Goal: Transaction & Acquisition: Obtain resource

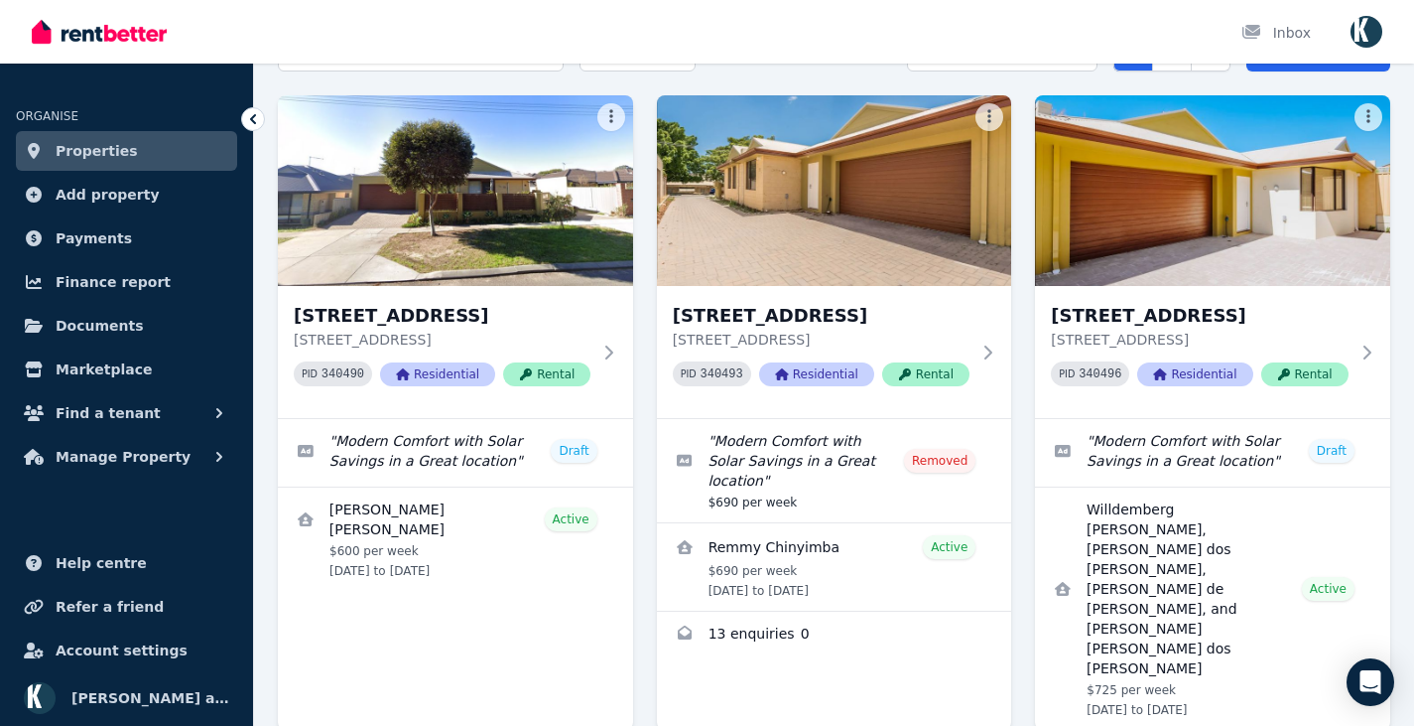
scroll to position [124, 0]
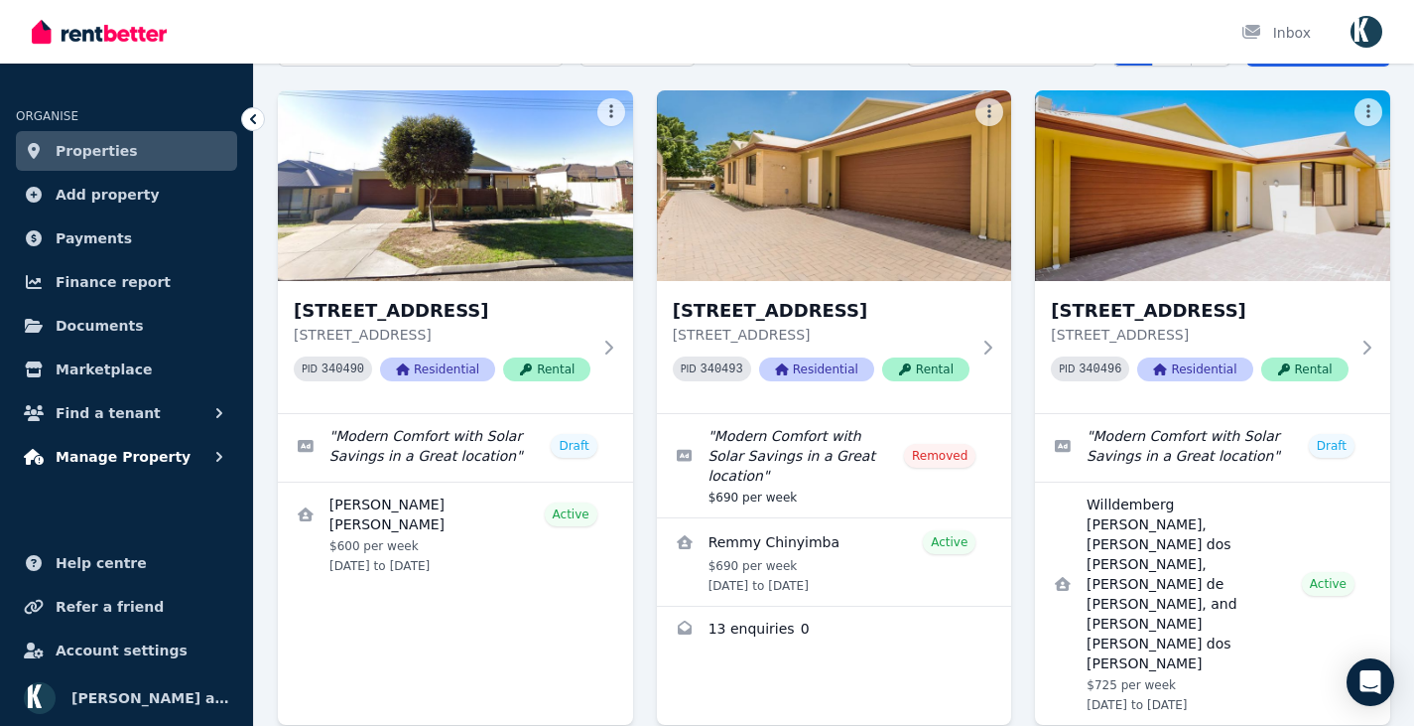
click at [144, 451] on span "Manage Property" at bounding box center [123, 457] width 135 height 24
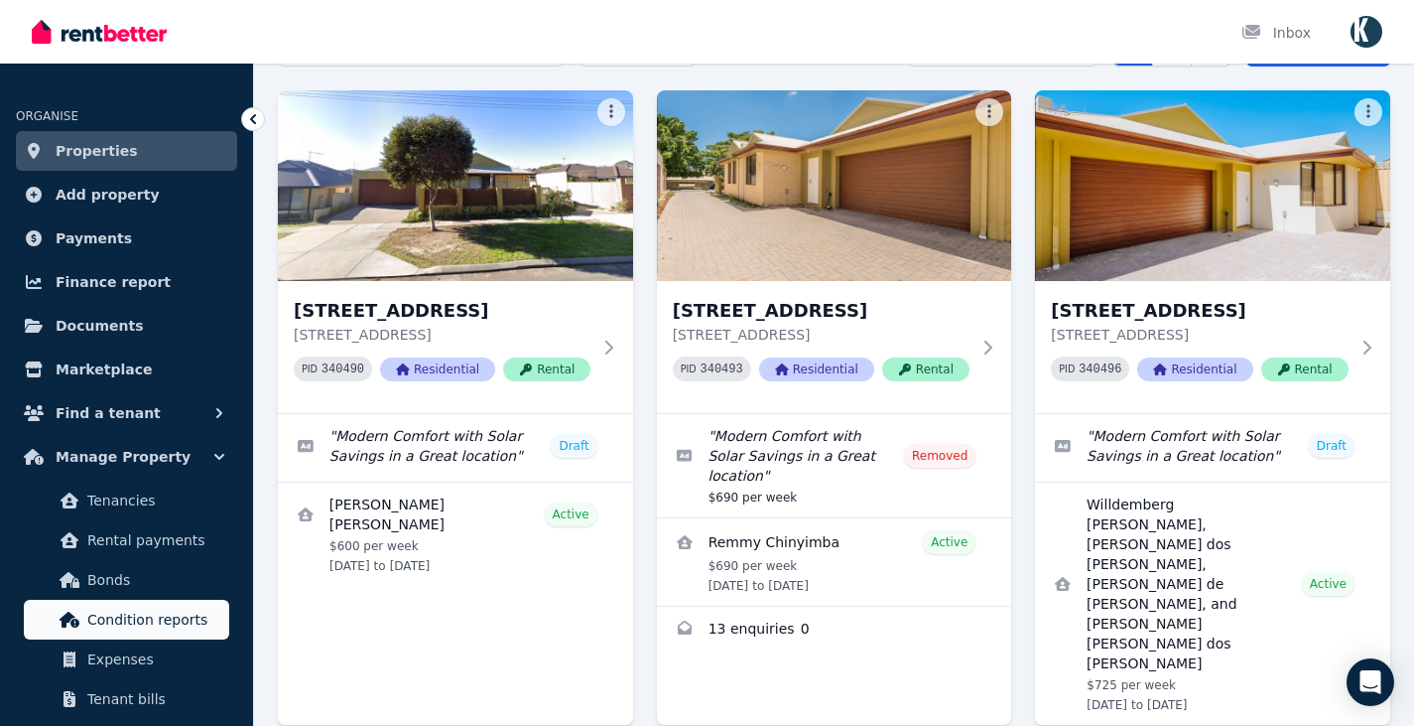
click at [141, 624] on span "Condition reports" at bounding box center [154, 619] width 134 height 24
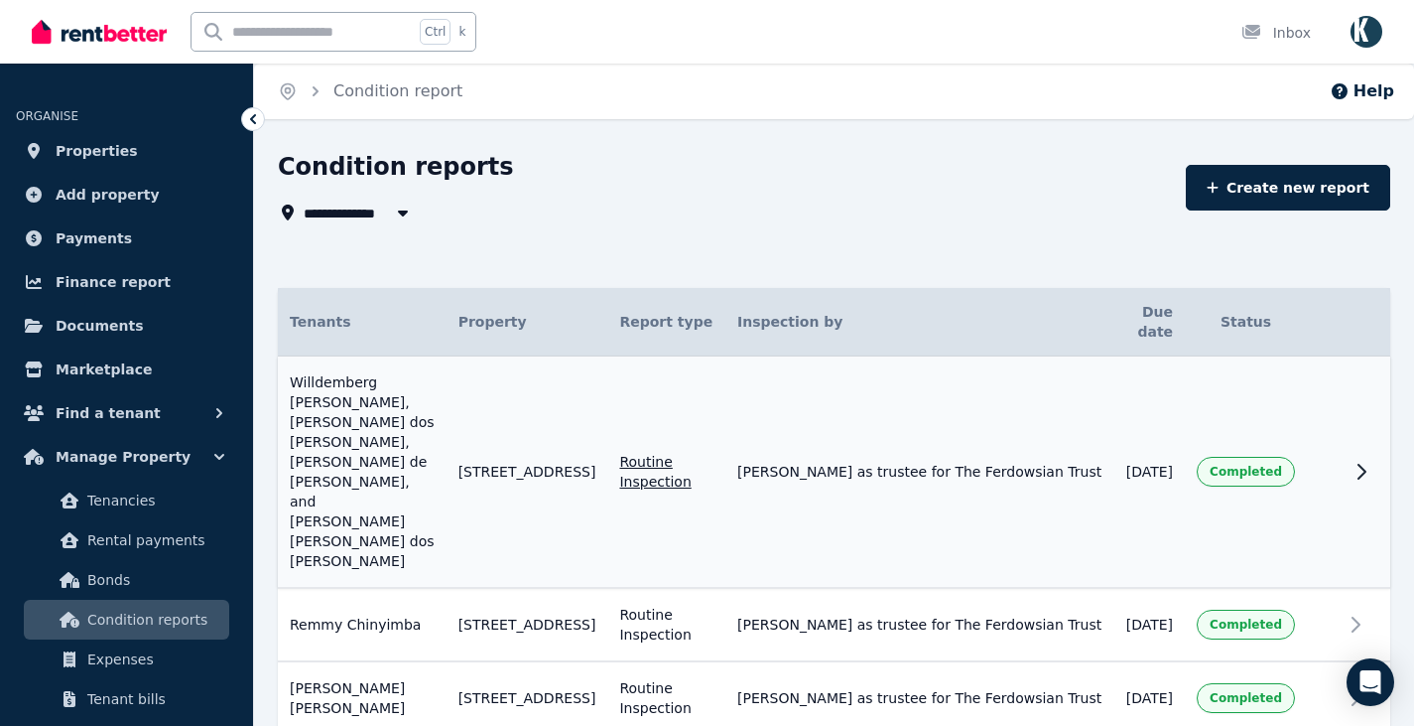
click at [1362, 464] on icon at bounding box center [1362, 471] width 7 height 14
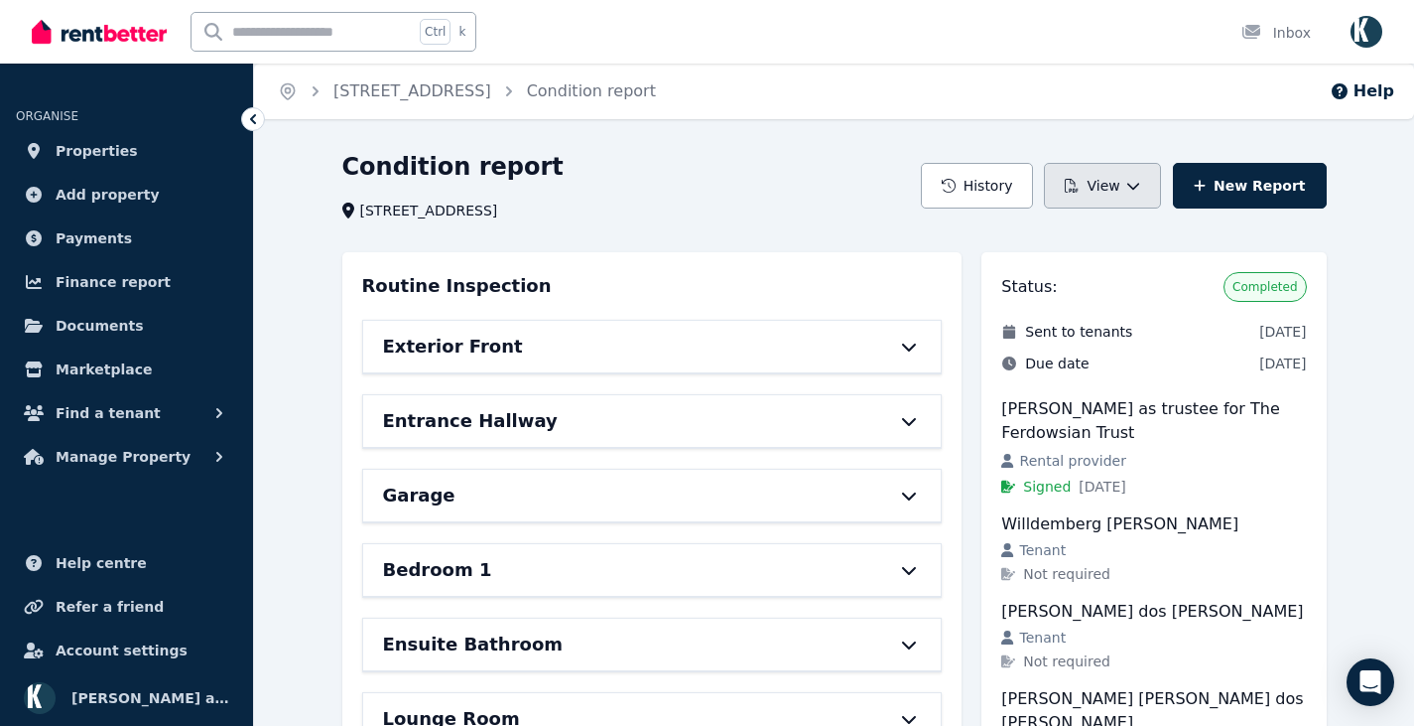
click at [1140, 189] on icon "button" at bounding box center [1133, 186] width 14 height 14
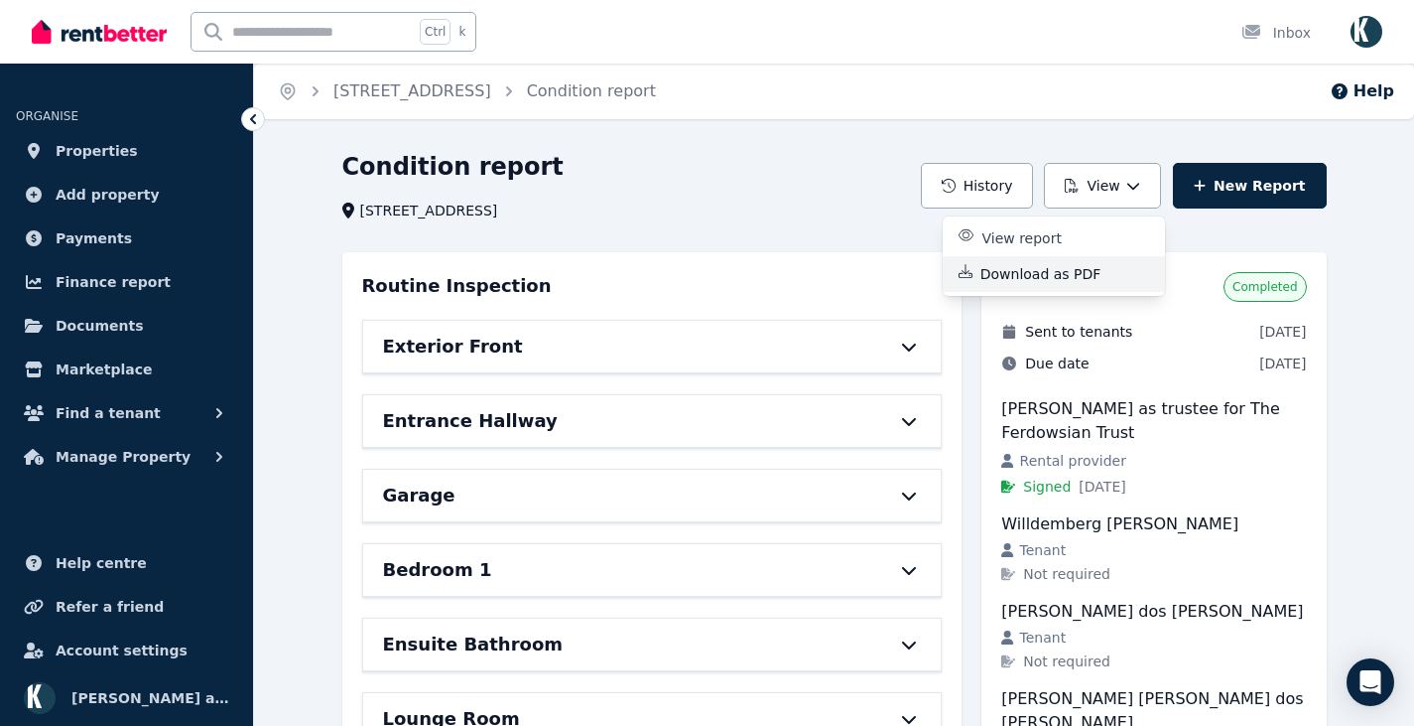
click at [1052, 267] on p "Download as PDF" at bounding box center [1049, 274] width 137 height 20
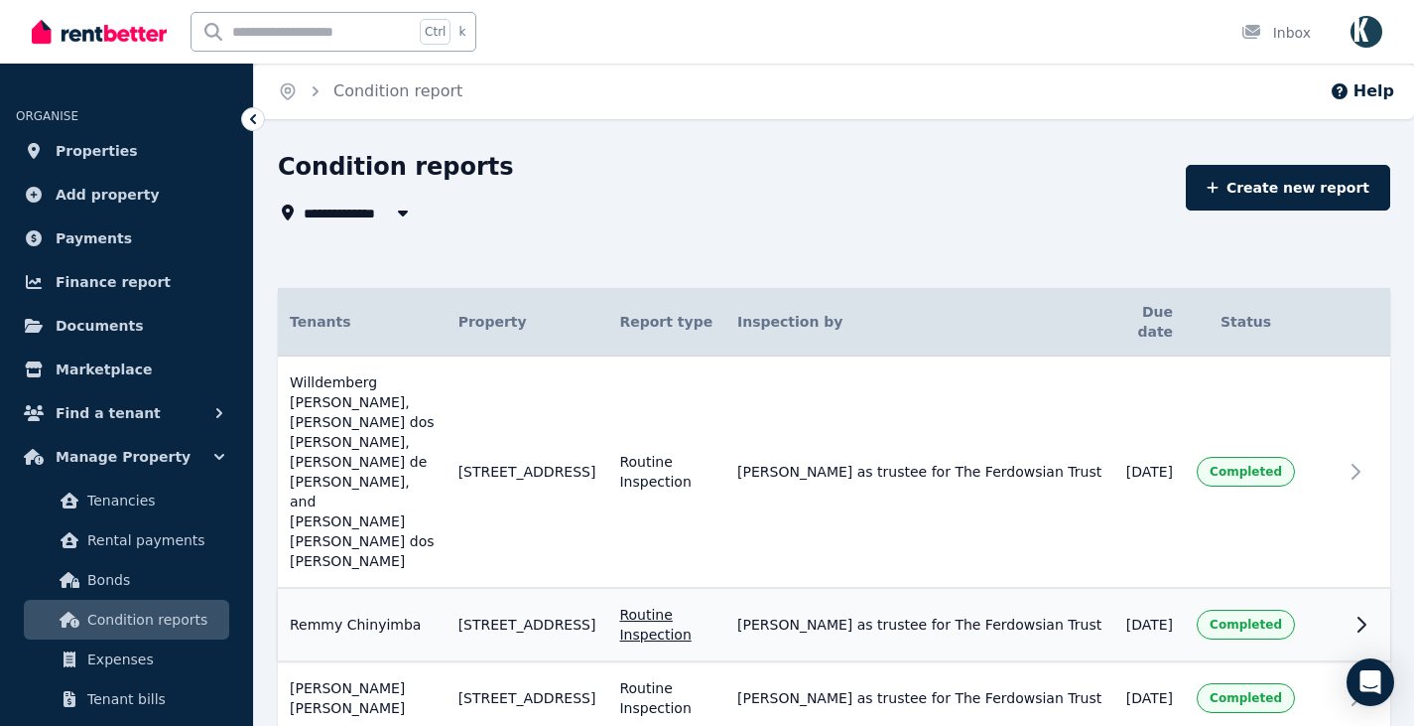
click at [1361, 612] on icon at bounding box center [1362, 624] width 24 height 24
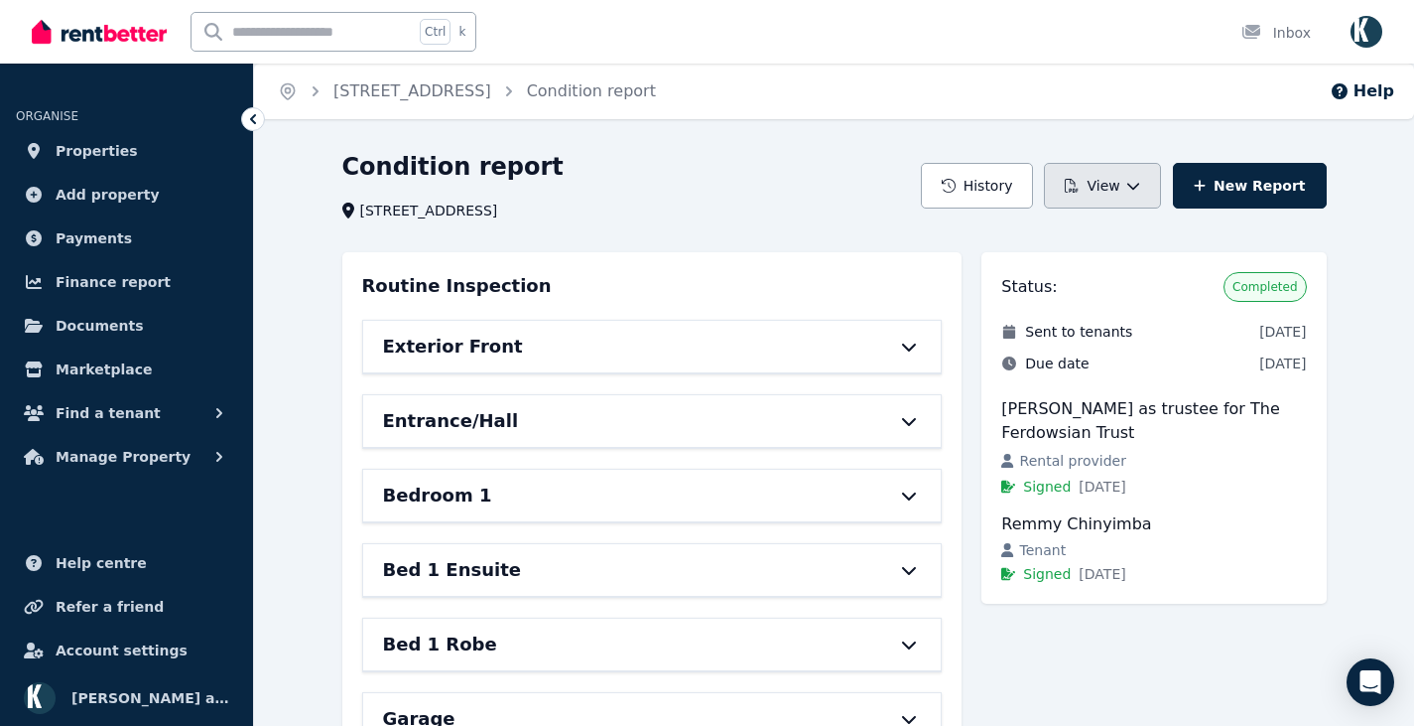
click at [1125, 189] on button "View" at bounding box center [1102, 186] width 116 height 46
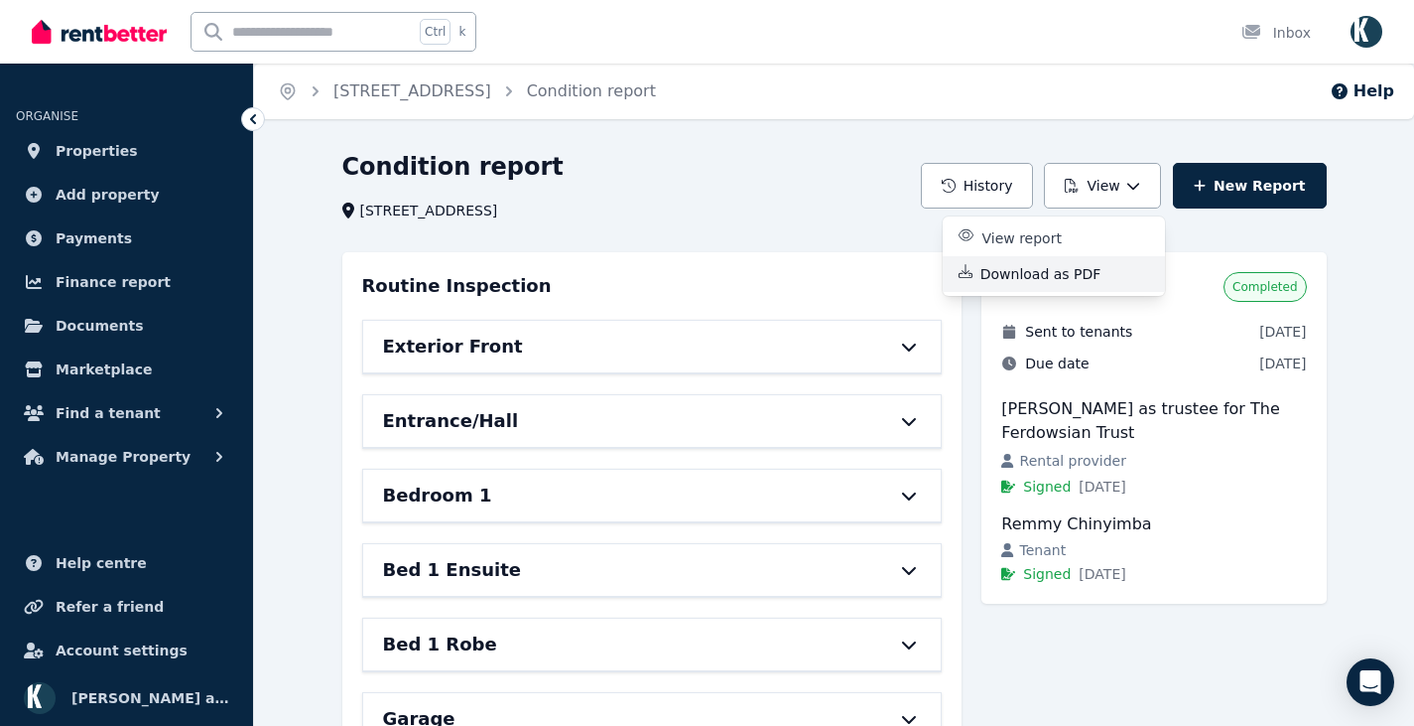
click at [1059, 270] on p "Download as PDF" at bounding box center [1049, 274] width 137 height 20
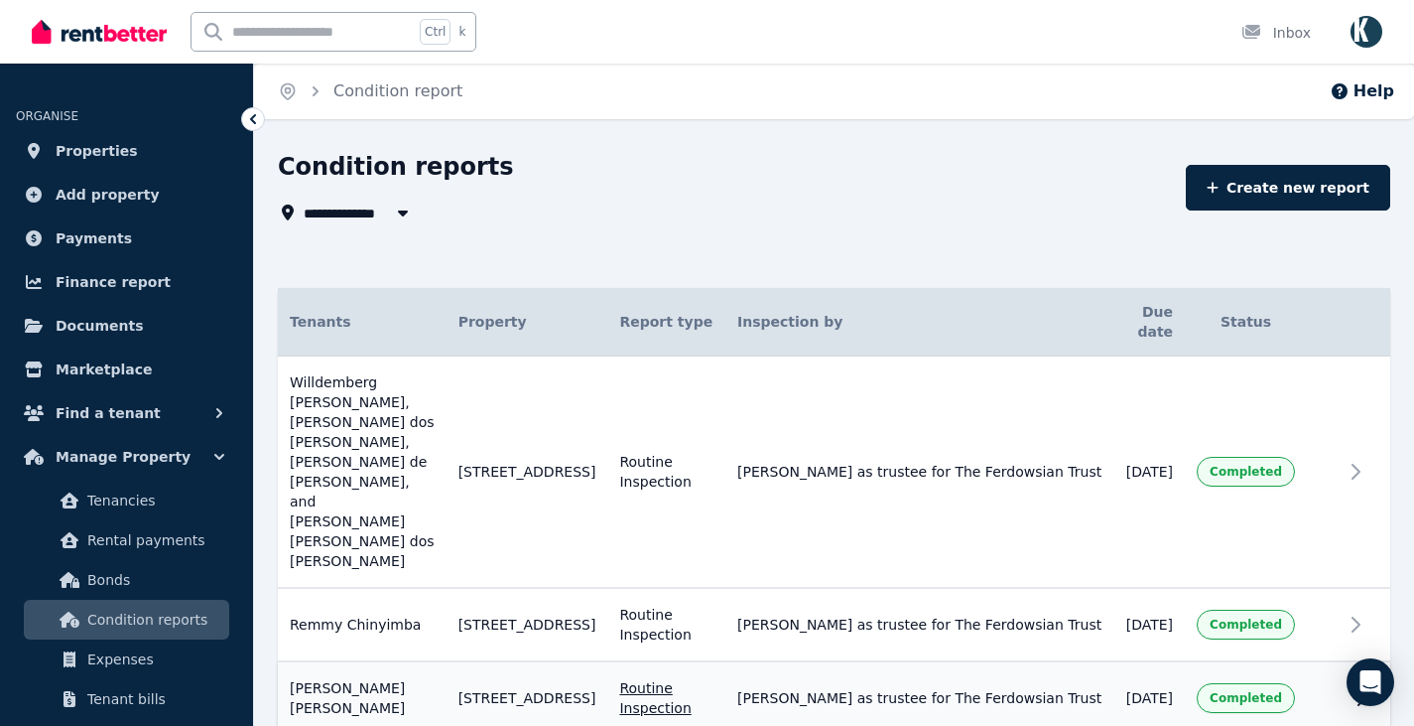
click at [1217, 683] on div "Completed" at bounding box center [1246, 698] width 98 height 30
click at [1362, 686] on icon at bounding box center [1362, 698] width 24 height 24
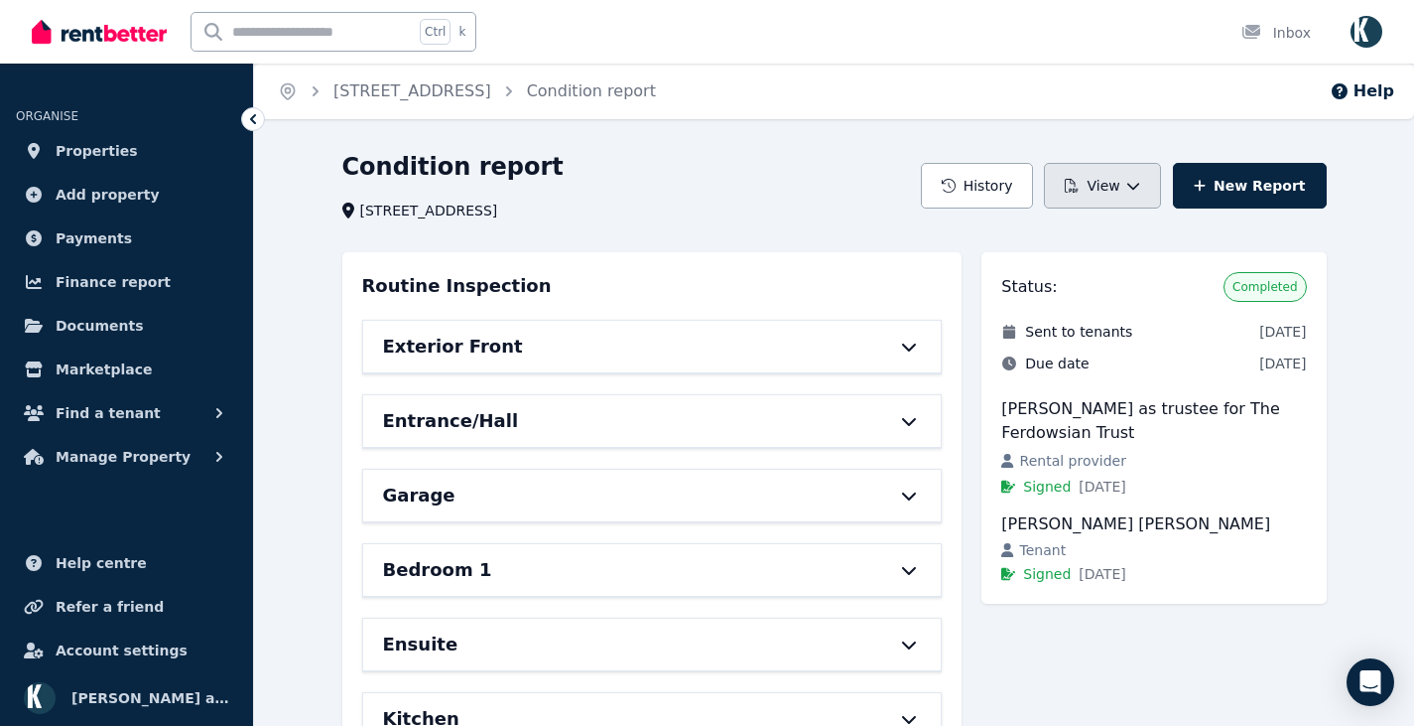
click at [1124, 185] on button "View" at bounding box center [1102, 186] width 116 height 46
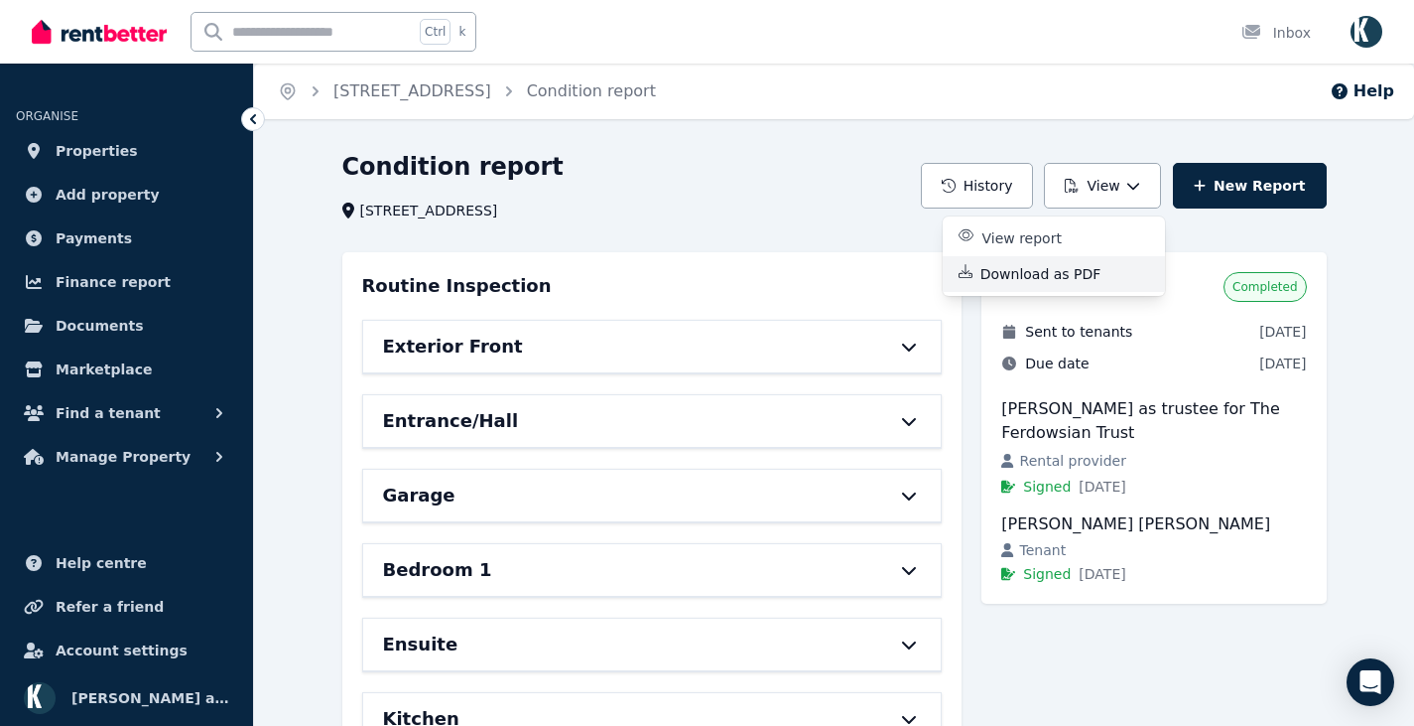
click at [1055, 271] on p "Download as PDF" at bounding box center [1049, 274] width 137 height 20
